Goal: Task Accomplishment & Management: Manage account settings

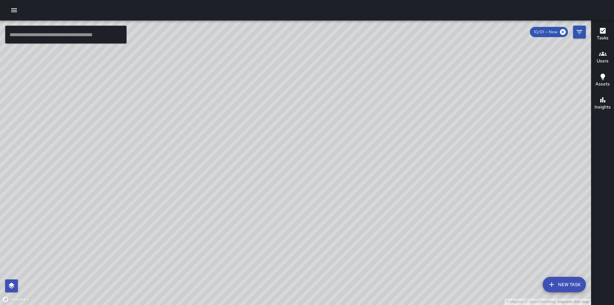
drag, startPoint x: 406, startPoint y: 179, endPoint x: 237, endPoint y: 109, distance: 183.0
click at [237, 109] on div "© Mapbox © OpenStreetMap Improve this map" at bounding box center [295, 162] width 591 height 284
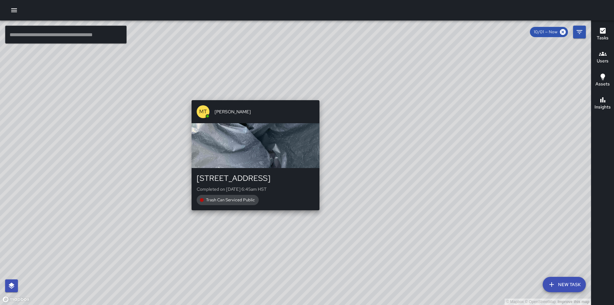
drag, startPoint x: 348, startPoint y: 151, endPoint x: 252, endPoint y: 95, distance: 110.5
click at [252, 95] on div "© Mapbox © OpenStreetMap Improve this map MT [PERSON_NAME] [STREET_ADDRESS] Com…" at bounding box center [295, 162] width 591 height 284
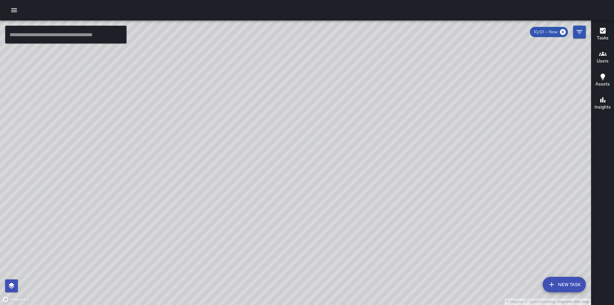
drag, startPoint x: 394, startPoint y: 164, endPoint x: 325, endPoint y: 73, distance: 113.5
click at [325, 73] on div "© Mapbox © OpenStreetMap Improve this map" at bounding box center [295, 162] width 591 height 284
drag, startPoint x: 429, startPoint y: 197, endPoint x: 365, endPoint y: 108, distance: 110.1
click at [367, 108] on div "© Mapbox © OpenStreetMap Improve this map" at bounding box center [295, 162] width 591 height 284
drag, startPoint x: 437, startPoint y: 253, endPoint x: 256, endPoint y: 108, distance: 232.4
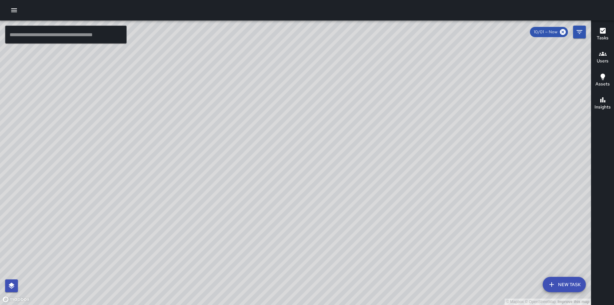
click at [256, 108] on div "© Mapbox © OpenStreetMap Improve this map" at bounding box center [295, 162] width 591 height 284
drag, startPoint x: 457, startPoint y: 219, endPoint x: 376, endPoint y: 79, distance: 161.3
click at [380, 84] on div "© Mapbox © OpenStreetMap Improve this map" at bounding box center [295, 162] width 591 height 284
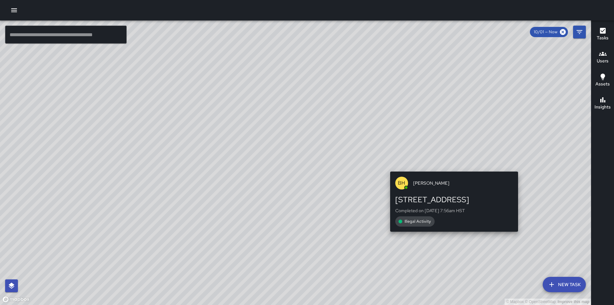
click at [452, 166] on div "© Mapbox © OpenStreetMap Improve this map BH [PERSON_NAME] [STREET_ADDRESS] Com…" at bounding box center [295, 162] width 591 height 284
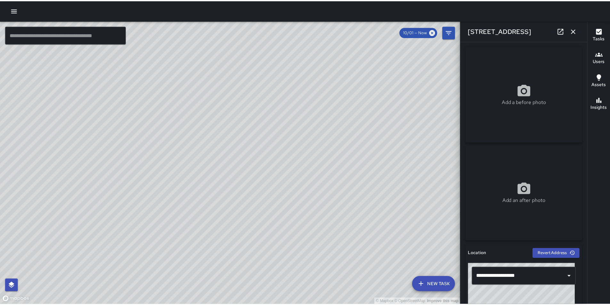
scroll to position [128, 0]
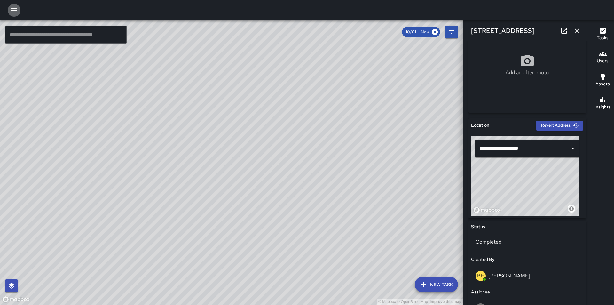
click at [14, 8] on icon "button" at bounding box center [14, 10] width 6 height 4
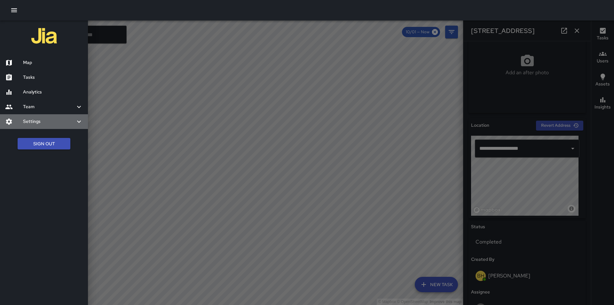
click at [25, 123] on h6 "Settings" at bounding box center [49, 121] width 52 height 7
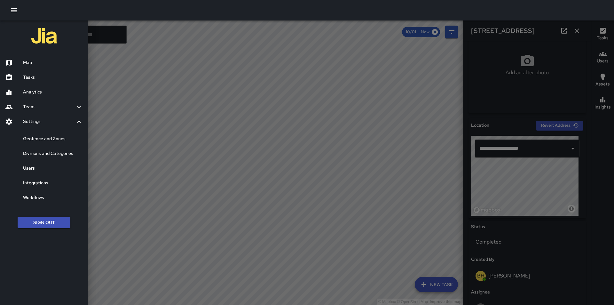
click at [38, 152] on h6 "Divisions and Categories" at bounding box center [53, 153] width 60 height 7
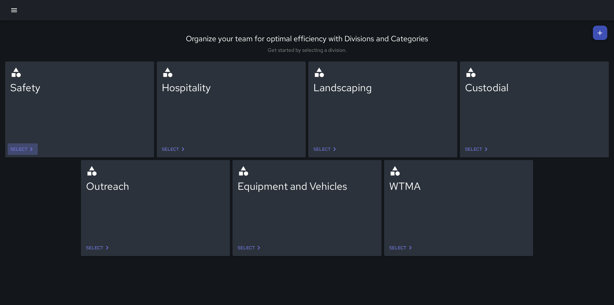
click at [28, 148] on icon at bounding box center [32, 149] width 8 height 8
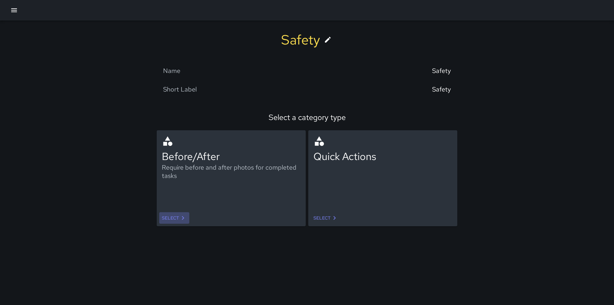
click at [171, 216] on link "Select" at bounding box center [174, 218] width 30 height 12
click at [329, 213] on link "Select" at bounding box center [326, 218] width 30 height 12
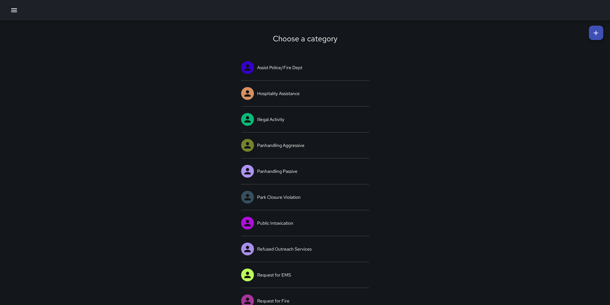
click at [12, 9] on icon "button" at bounding box center [14, 10] width 6 height 4
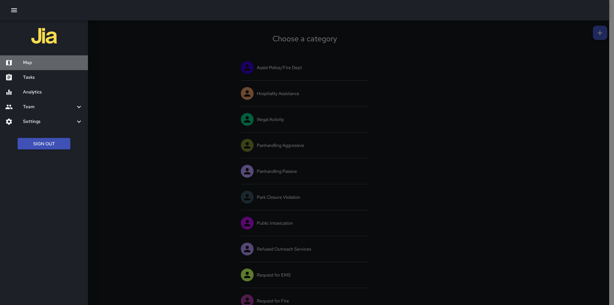
click at [29, 64] on h6 "Map" at bounding box center [53, 62] width 60 height 7
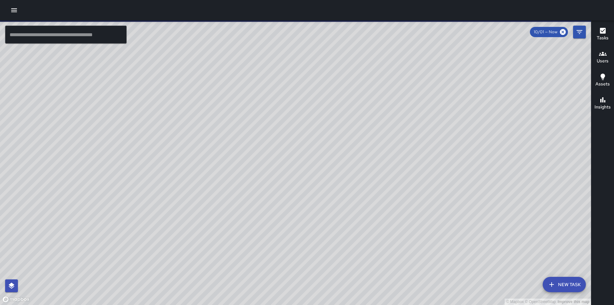
drag, startPoint x: 448, startPoint y: 237, endPoint x: 334, endPoint y: 141, distance: 148.9
click at [334, 141] on div "© Mapbox © OpenStreetMap Improve this map" at bounding box center [295, 162] width 591 height 284
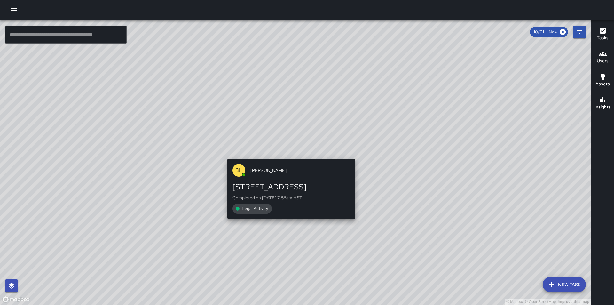
click at [290, 155] on div "© Mapbox © OpenStreetMap Improve this map BH [PERSON_NAME] [STREET_ADDRESS] Com…" at bounding box center [295, 162] width 591 height 284
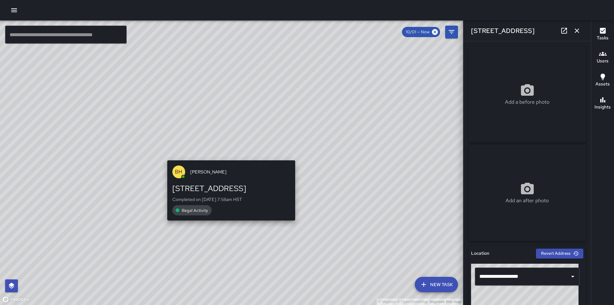
click at [227, 157] on div "© Mapbox © OpenStreetMap Improve this map BH [PERSON_NAME] [STREET_ADDRESS] Com…" at bounding box center [231, 162] width 463 height 284
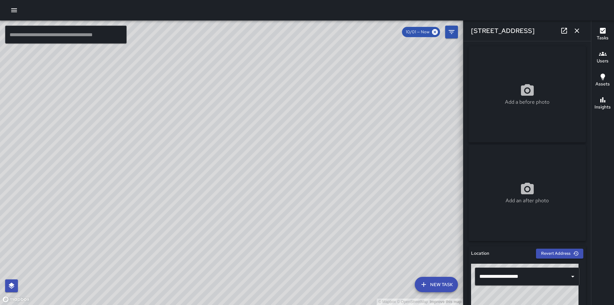
drag, startPoint x: 244, startPoint y: 114, endPoint x: 280, endPoint y: 204, distance: 97.2
click at [280, 204] on div "© Mapbox © OpenStreetMap Improve this map" at bounding box center [231, 162] width 463 height 284
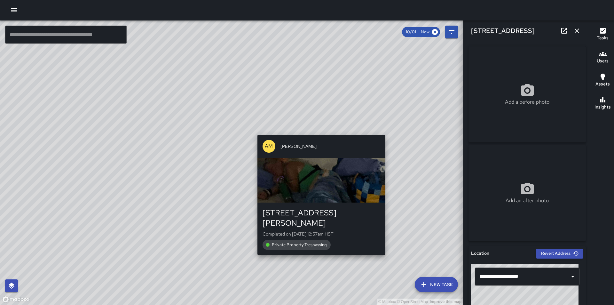
click at [388, 131] on div "© Mapbox © OpenStreetMap Improve this map AM [PERSON_NAME] [STREET_ADDRESS][PER…" at bounding box center [231, 162] width 463 height 284
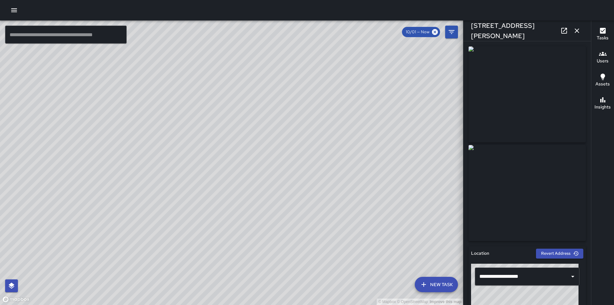
type input "**********"
click at [577, 29] on icon "button" at bounding box center [577, 31] width 8 height 8
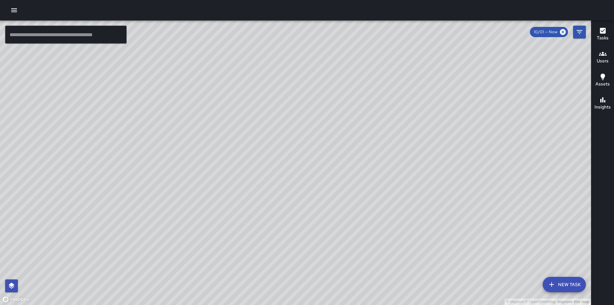
drag, startPoint x: 390, startPoint y: 235, endPoint x: 340, endPoint y: 121, distance: 124.4
click at [341, 122] on div "© Mapbox © OpenStreetMap Improve this map" at bounding box center [295, 162] width 591 height 284
drag, startPoint x: 223, startPoint y: 174, endPoint x: 463, endPoint y: 276, distance: 261.2
click at [463, 276] on div "© Mapbox © OpenStreetMap Improve this map" at bounding box center [295, 162] width 591 height 284
drag, startPoint x: 390, startPoint y: 140, endPoint x: 418, endPoint y: 190, distance: 57.3
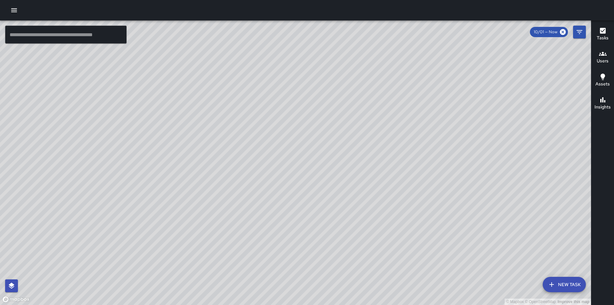
click at [418, 190] on div "© Mapbox © OpenStreetMap Improve this map" at bounding box center [295, 162] width 591 height 284
click at [284, 109] on div "© Mapbox © OpenStreetMap Improve this map MA [PERSON_NAME][GEOGRAPHIC_DATA][STR…" at bounding box center [295, 162] width 591 height 284
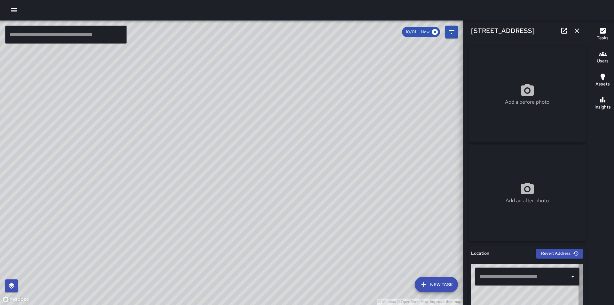
type input "**********"
click at [12, 10] on icon "button" at bounding box center [14, 10] width 6 height 4
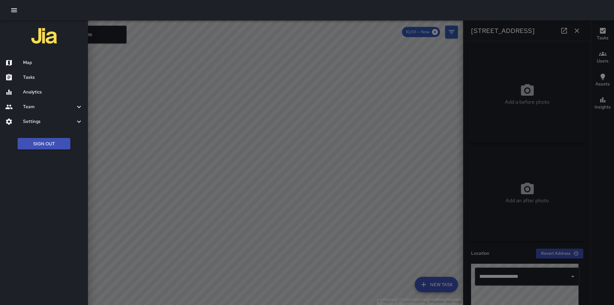
click at [11, 122] on icon at bounding box center [9, 121] width 6 height 6
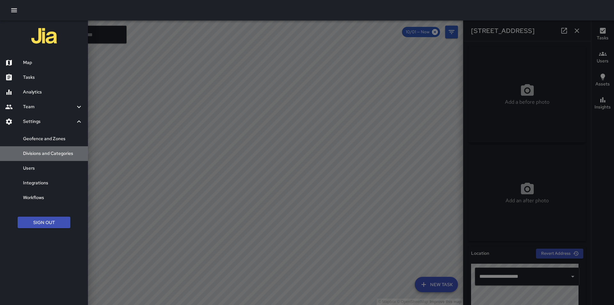
click at [41, 153] on h6 "Divisions and Categories" at bounding box center [53, 153] width 60 height 7
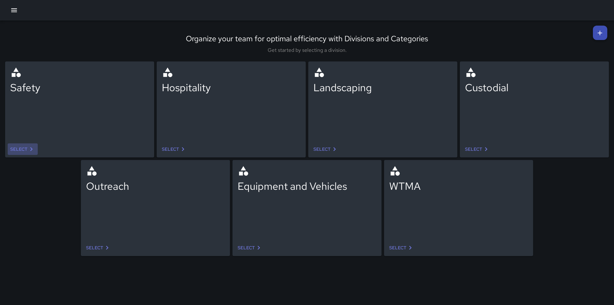
click at [27, 148] on link "Select" at bounding box center [23, 149] width 30 height 12
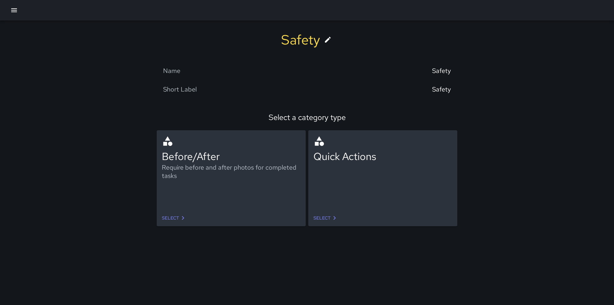
click at [326, 217] on link "Select" at bounding box center [326, 218] width 30 height 12
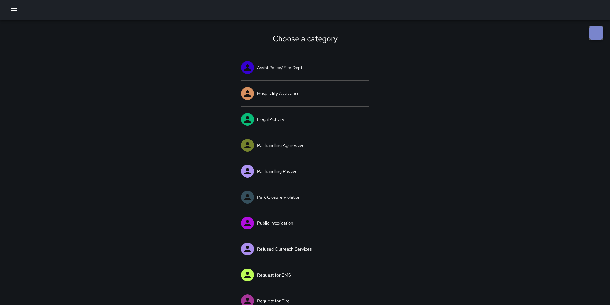
click at [596, 34] on icon at bounding box center [595, 33] width 4 height 4
click at [11, 12] on icon "button" at bounding box center [14, 10] width 8 height 8
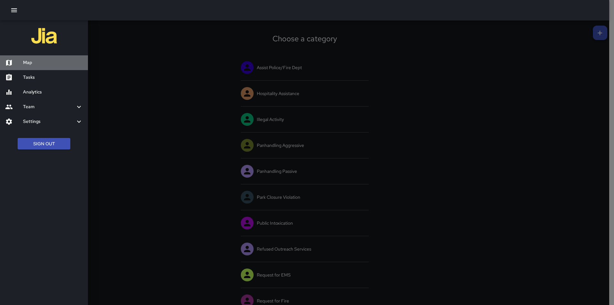
drag, startPoint x: 15, startPoint y: 64, endPoint x: 32, endPoint y: 17, distance: 49.5
click at [15, 64] on div at bounding box center [14, 63] width 18 height 8
